Goal: Information Seeking & Learning: Learn about a topic

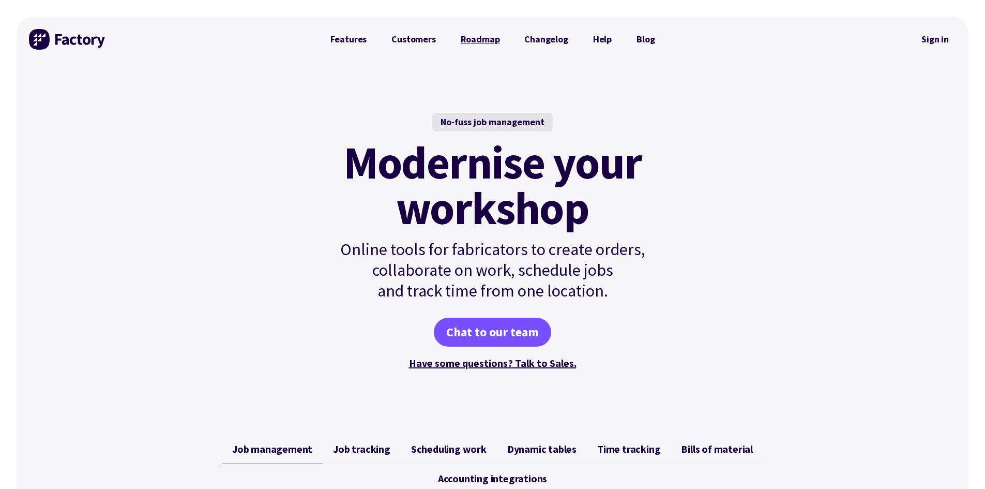
click at [479, 34] on link "Roadmap" at bounding box center [480, 39] width 64 height 21
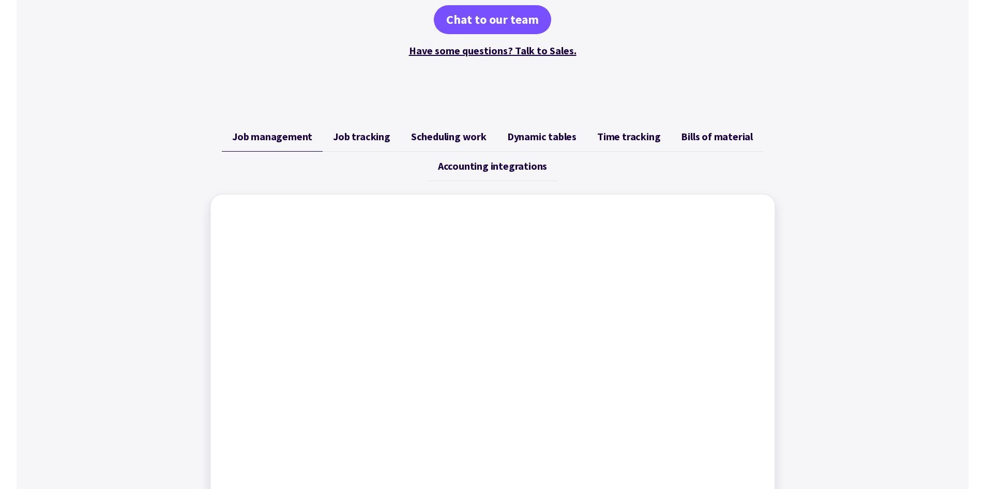
scroll to position [310, 0]
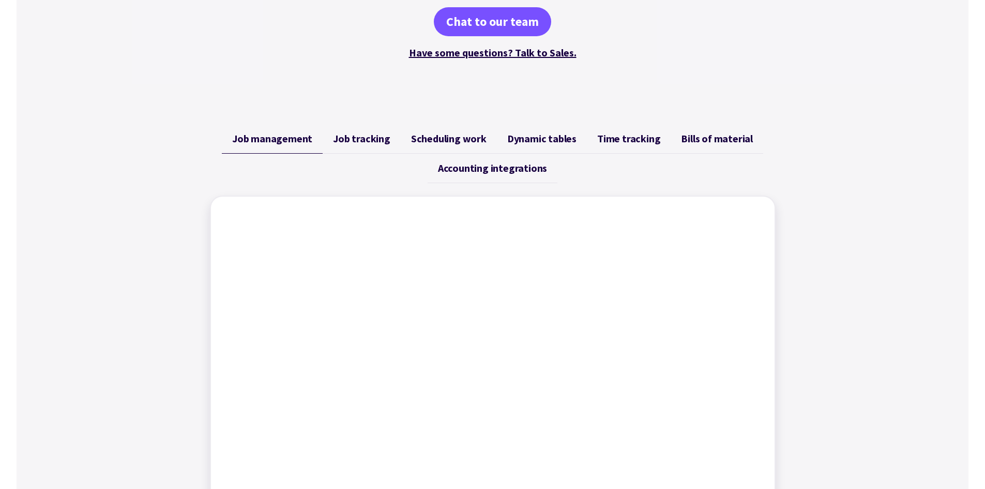
click at [365, 138] on span "Job tracking" at bounding box center [361, 138] width 57 height 12
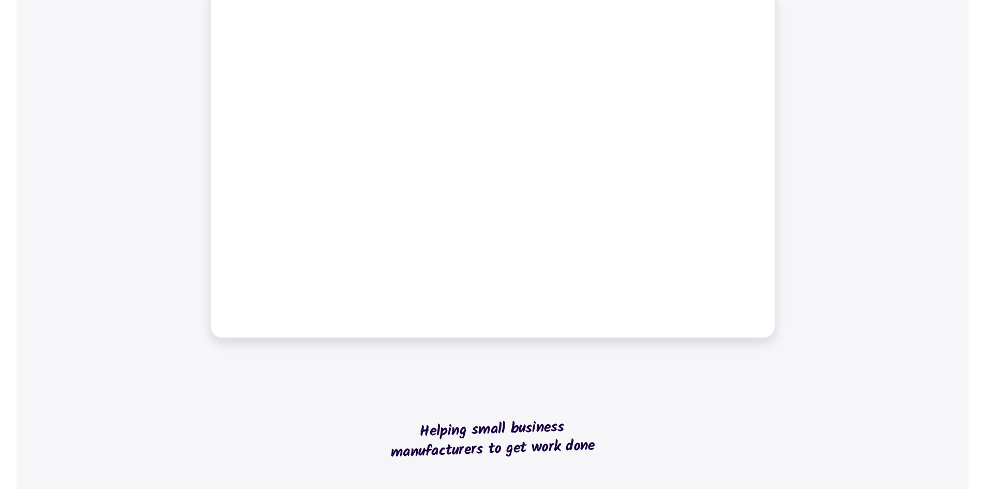
scroll to position [724, 0]
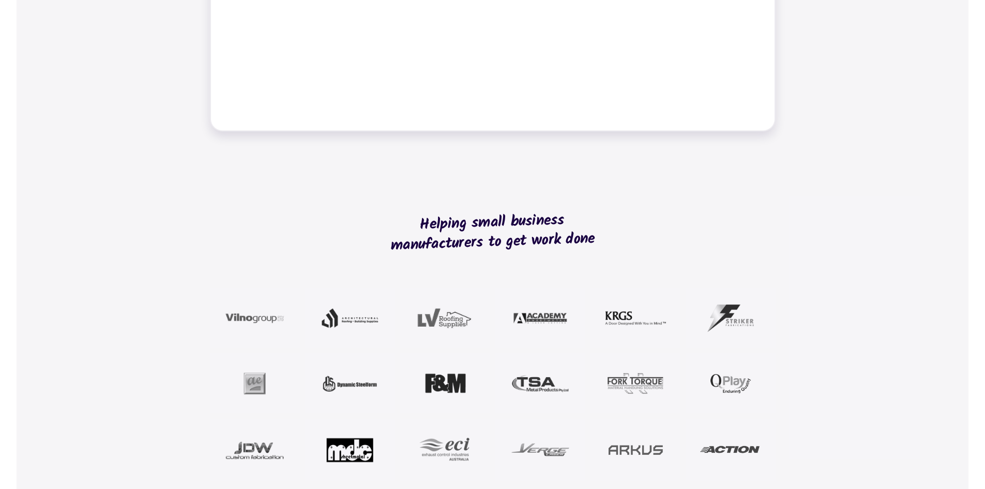
click at [352, 318] on img at bounding box center [350, 318] width 61 height 31
click at [157, 275] on div "Helping small business manufacturers to get work done Read customer stories" at bounding box center [493, 364] width 952 height 441
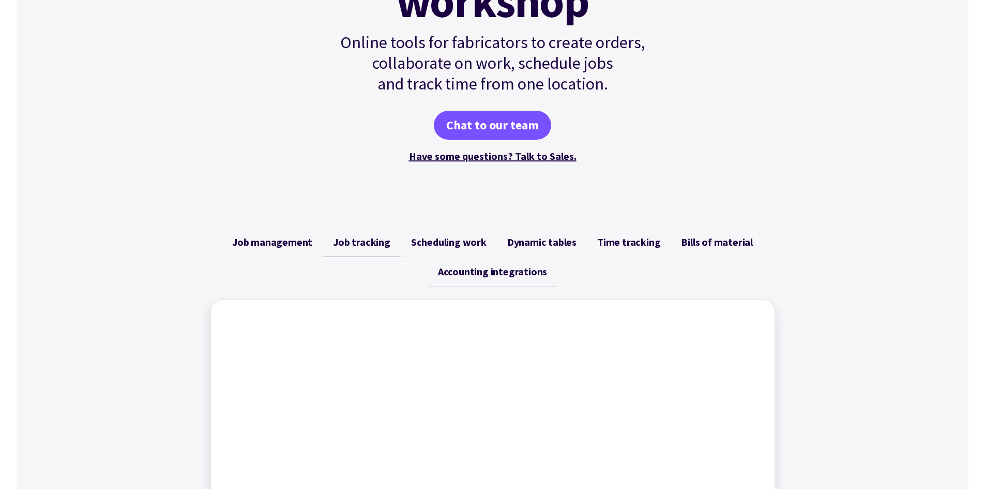
scroll to position [52, 0]
